Goal: Check status

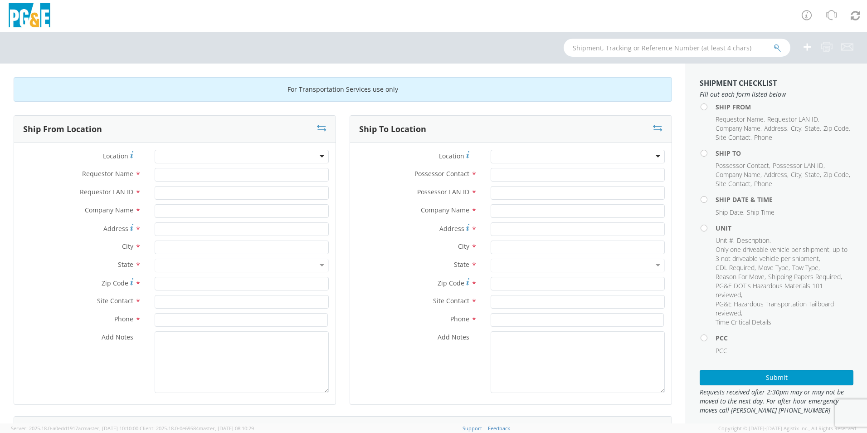
click at [600, 50] on input "text" at bounding box center [677, 48] width 227 height 18
click at [774, 43] on button "submit" at bounding box center [778, 48] width 8 height 11
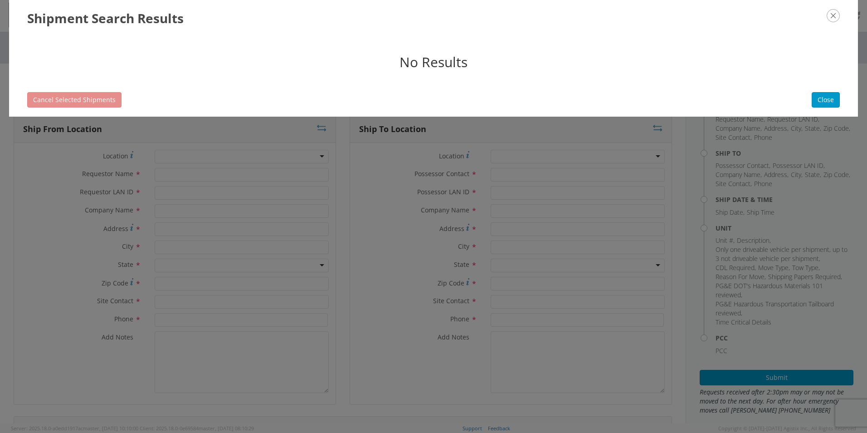
click at [833, 21] on icon "button" at bounding box center [833, 15] width 13 height 13
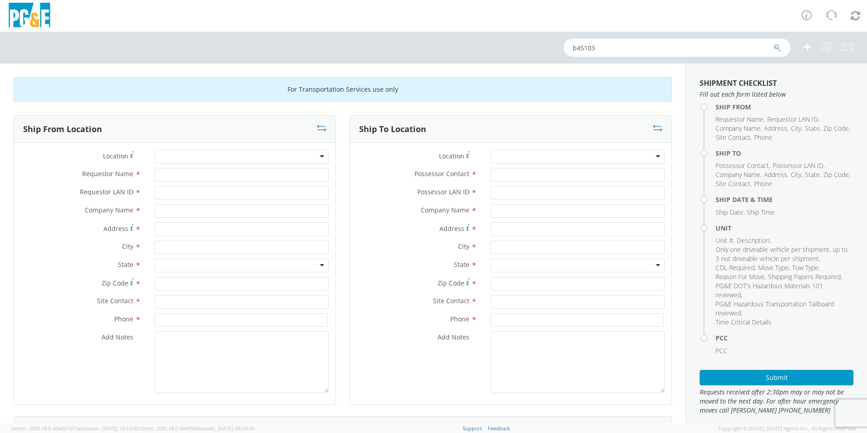
click at [778, 46] on icon "submit" at bounding box center [778, 48] width 8 height 8
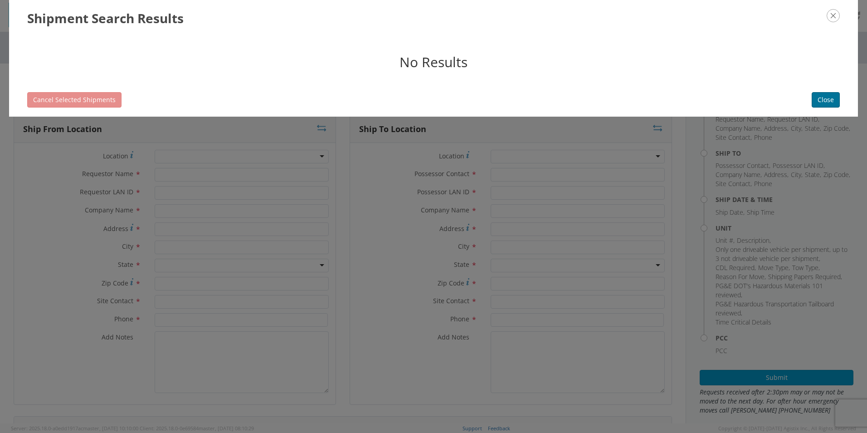
click at [827, 92] on button "Close" at bounding box center [826, 99] width 28 height 15
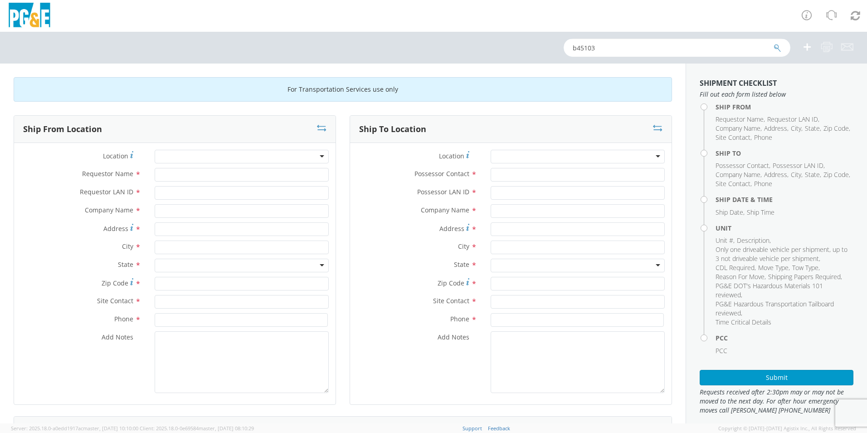
drag, startPoint x: 596, startPoint y: 45, endPoint x: 554, endPoint y: 45, distance: 42.2
click at [554, 45] on div "b45103" at bounding box center [433, 48] width 867 height 32
paste input "526895428"
type input "526895428"
click at [774, 49] on icon "submit" at bounding box center [778, 48] width 8 height 8
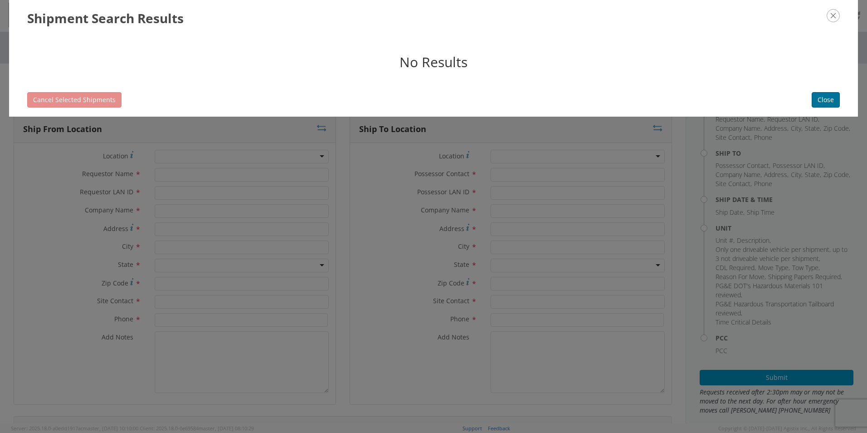
click at [821, 92] on button "Close" at bounding box center [826, 99] width 28 height 15
